Goal: Transaction & Acquisition: Subscribe to service/newsletter

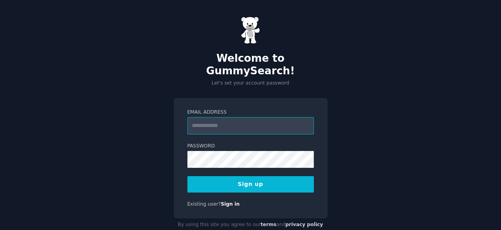
click at [249, 117] on input "Email Address" at bounding box center [251, 125] width 127 height 17
click at [168, 173] on div "Welcome to GummySearch! Let's set your account password Email Address Password …" at bounding box center [250, 124] width 501 height 248
click at [232, 117] on input "Email Address" at bounding box center [251, 125] width 127 height 17
type input "**********"
click at [244, 176] on button "Sign up" at bounding box center [251, 184] width 127 height 17
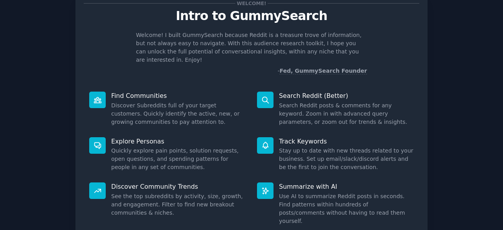
scroll to position [39, 0]
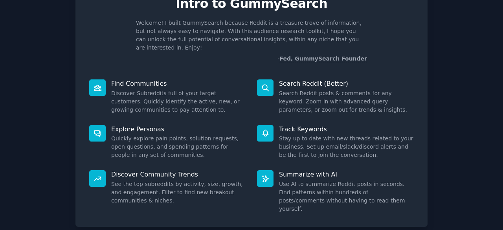
click at [177, 80] on p "Find Communities" at bounding box center [178, 83] width 135 height 8
click at [140, 83] on p "Find Communities" at bounding box center [178, 83] width 135 height 8
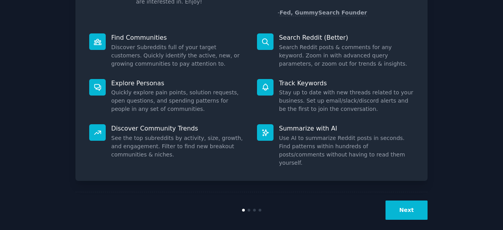
click at [416, 207] on button "Next" at bounding box center [407, 210] width 42 height 19
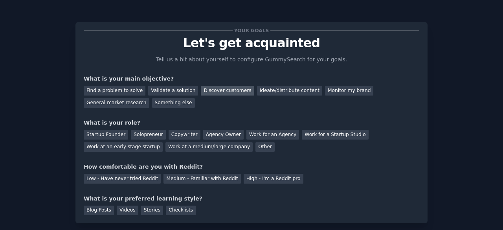
click at [206, 88] on div "Discover customers" at bounding box center [227, 91] width 53 height 10
click at [101, 133] on div "Startup Founder" at bounding box center [106, 135] width 44 height 10
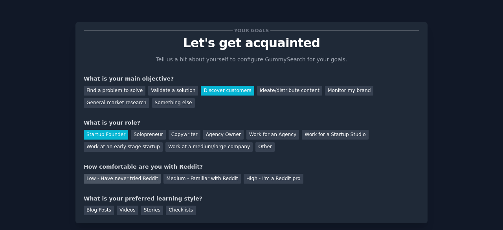
click at [145, 179] on div "Low - Have never tried Reddit" at bounding box center [122, 179] width 77 height 10
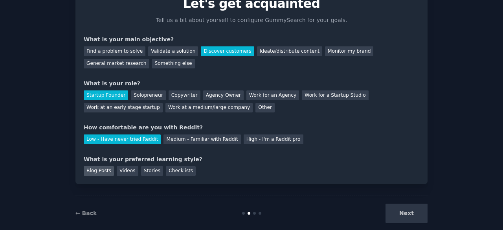
click at [100, 174] on div "Blog Posts" at bounding box center [99, 171] width 30 height 10
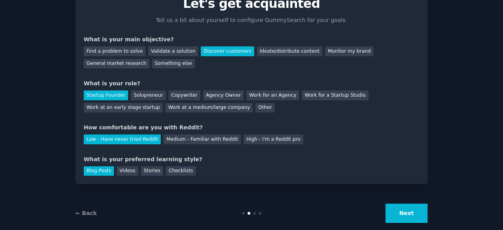
click at [400, 215] on button "Next" at bounding box center [407, 213] width 42 height 19
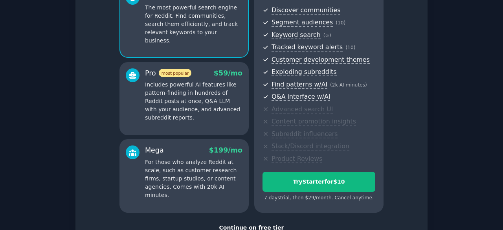
scroll to position [142, 0]
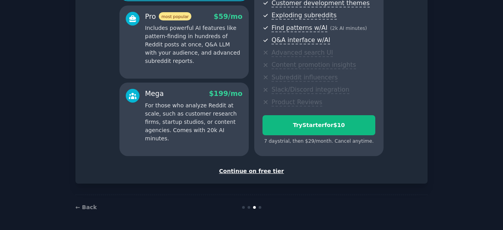
click at [258, 170] on div "Continue on free tier" at bounding box center [252, 171] width 336 height 8
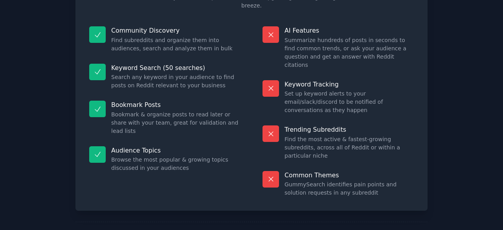
scroll to position [101, 0]
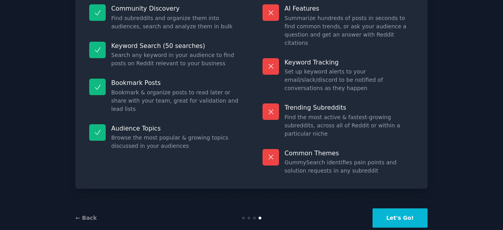
click at [409, 208] on button "Let's Go!" at bounding box center [400, 217] width 55 height 19
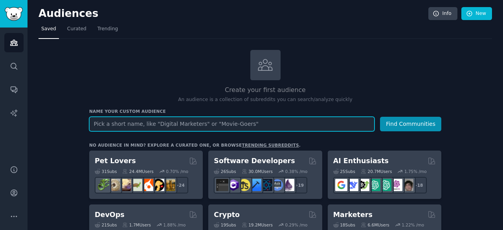
click at [141, 121] on input "text" at bounding box center [231, 124] width 285 height 15
type input "ai video"
click at [380, 117] on button "Find Communities" at bounding box center [410, 124] width 61 height 15
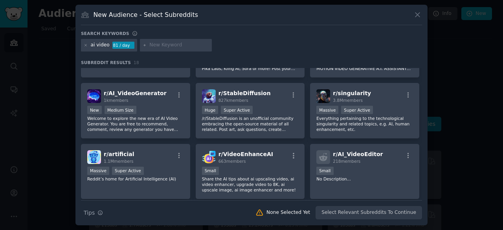
scroll to position [79, 0]
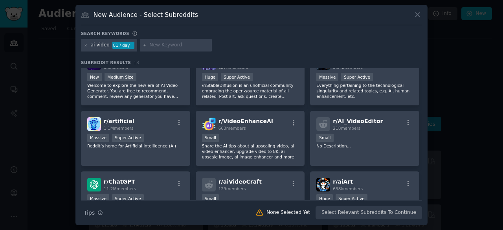
click at [450, 62] on div at bounding box center [251, 115] width 503 height 230
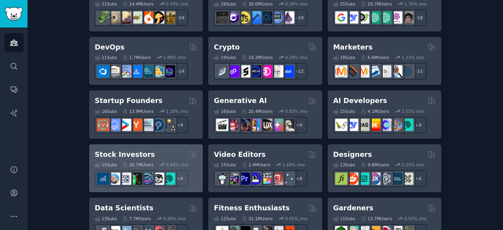
scroll to position [236, 0]
